Goal: Check status

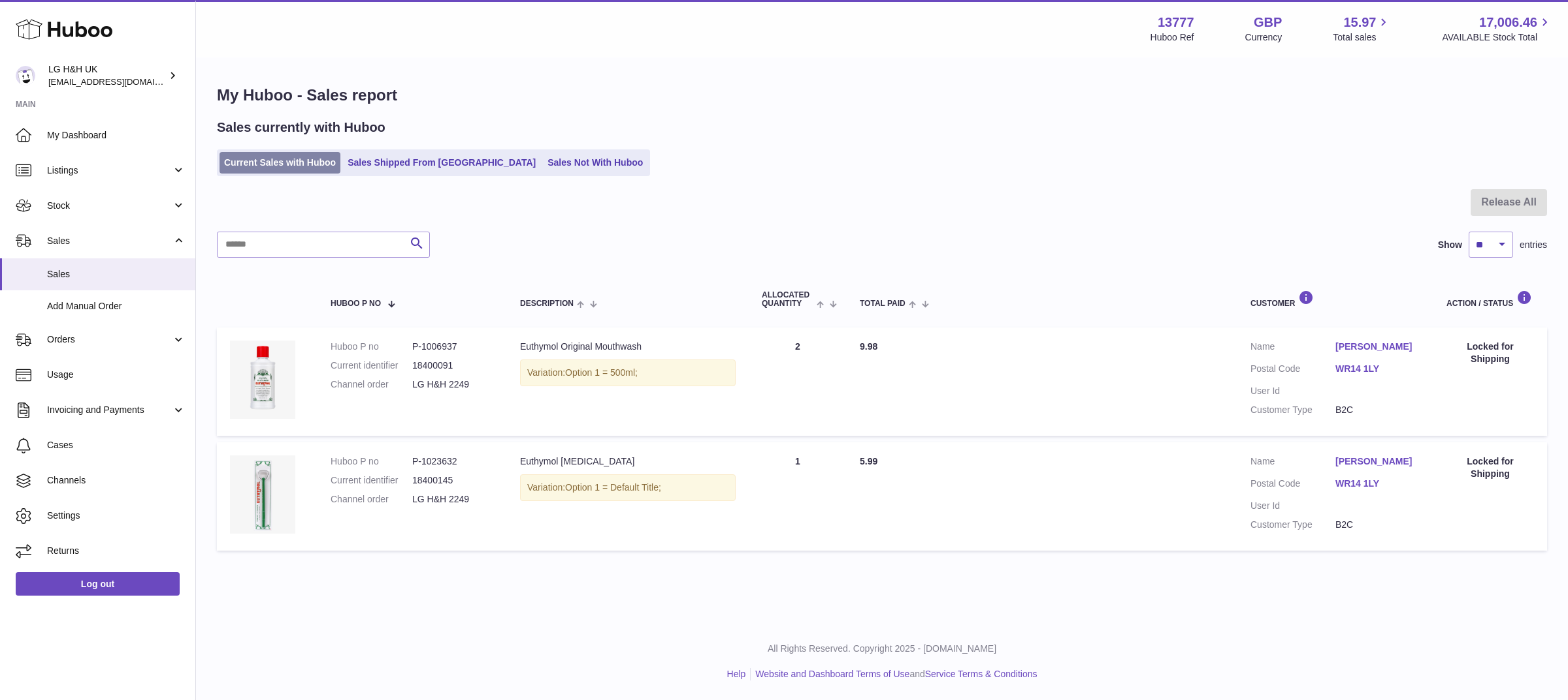
click at [274, 156] on link "Current Sales with Huboo" at bounding box center [280, 163] width 120 height 21
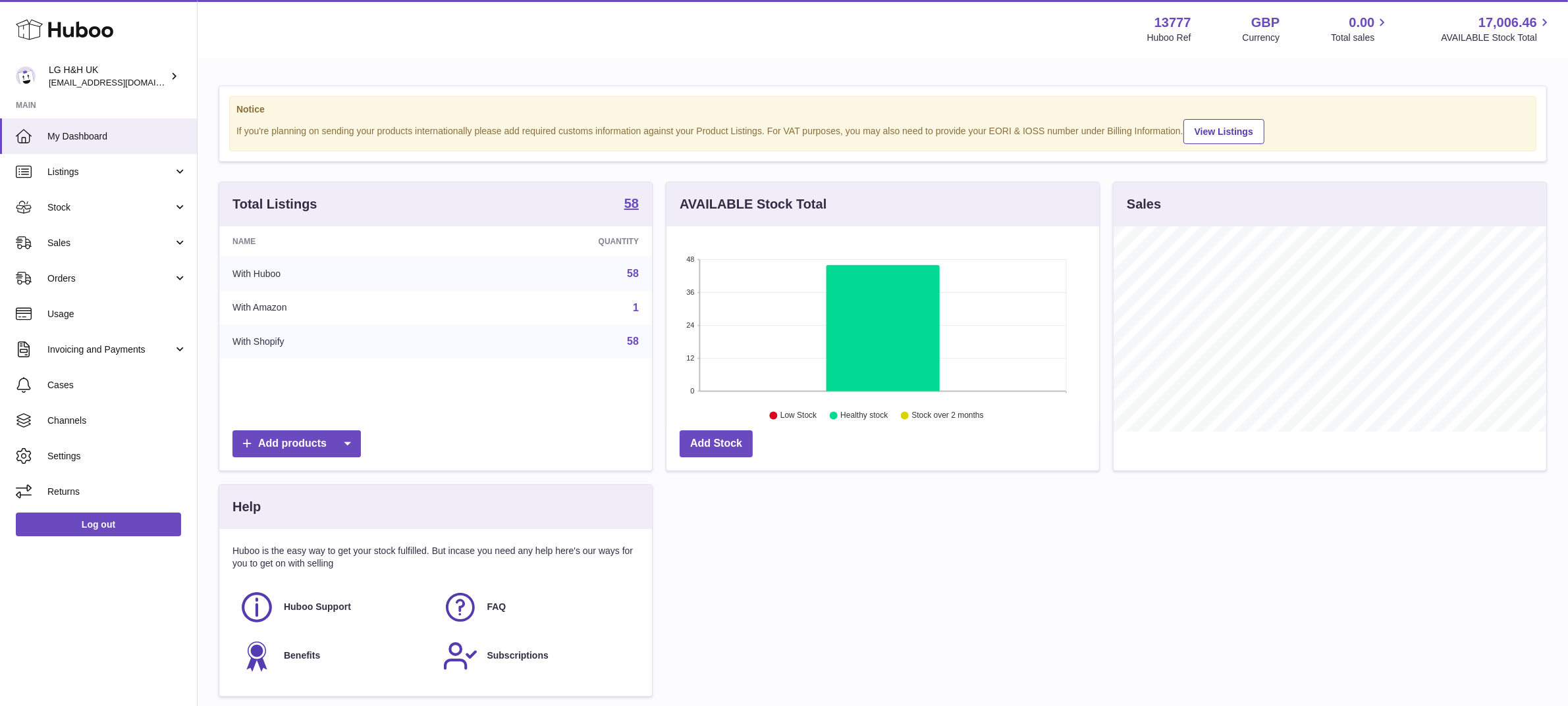
scroll to position [205, 433]
click at [111, 237] on span "Sales" at bounding box center [110, 243] width 125 height 13
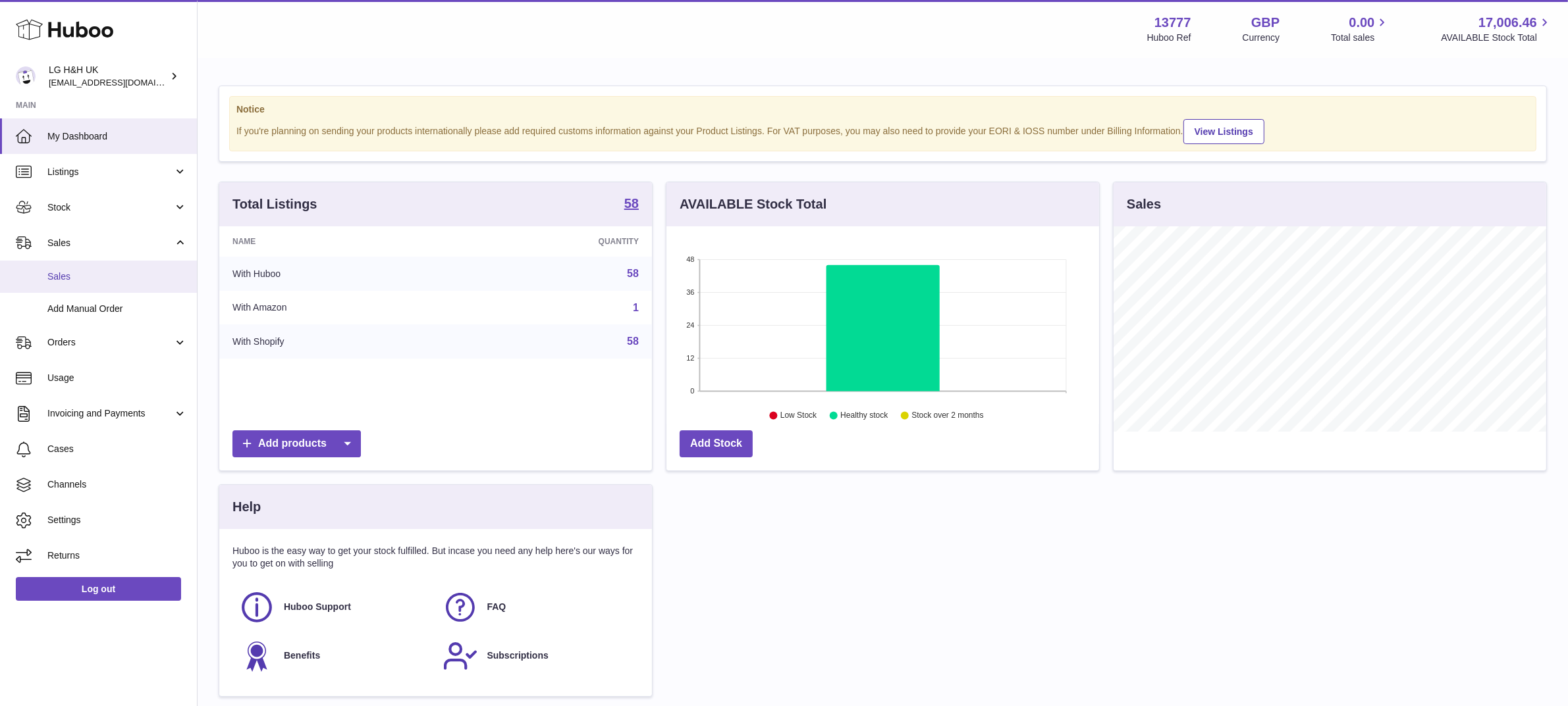
click at [68, 274] on span "Sales" at bounding box center [117, 276] width 140 height 13
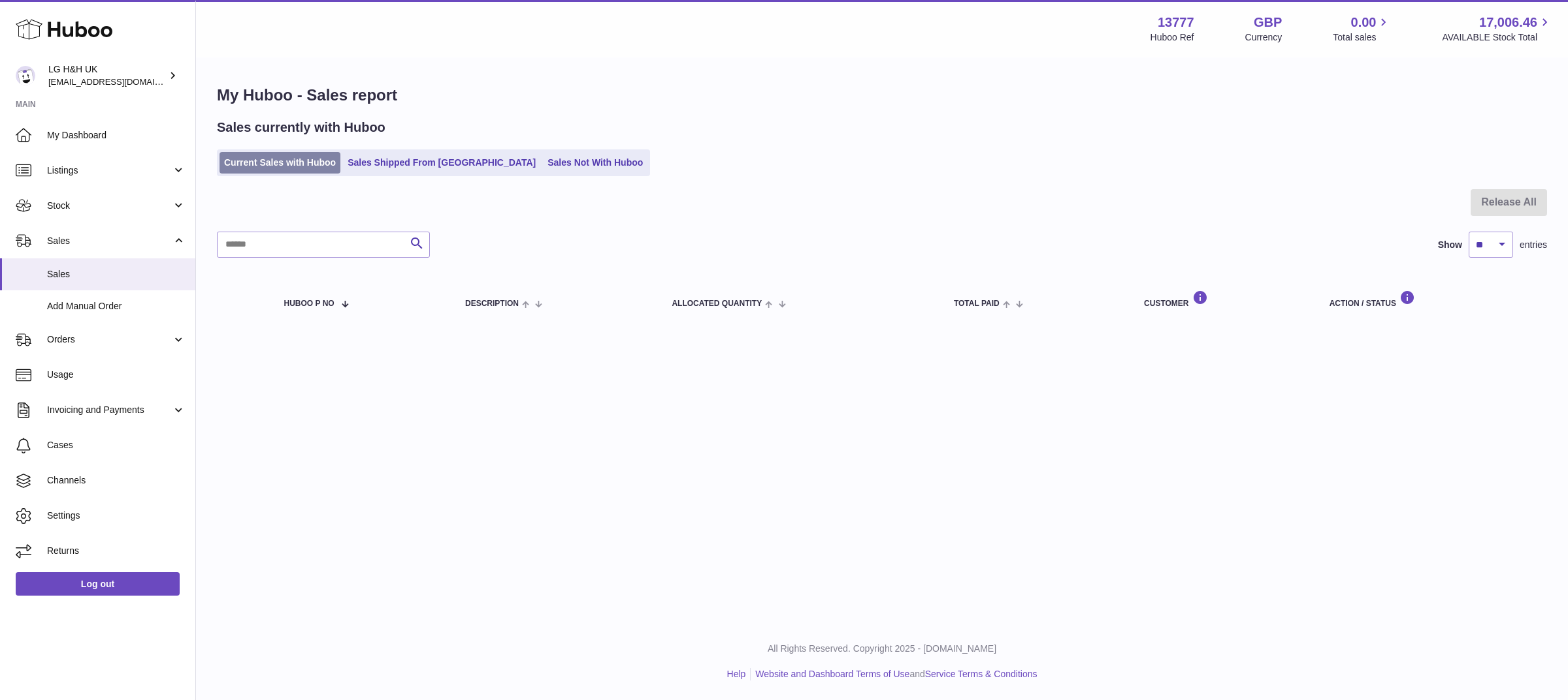
click at [306, 156] on link "Current Sales with Huboo" at bounding box center [280, 163] width 120 height 21
